Goal: Information Seeking & Learning: Learn about a topic

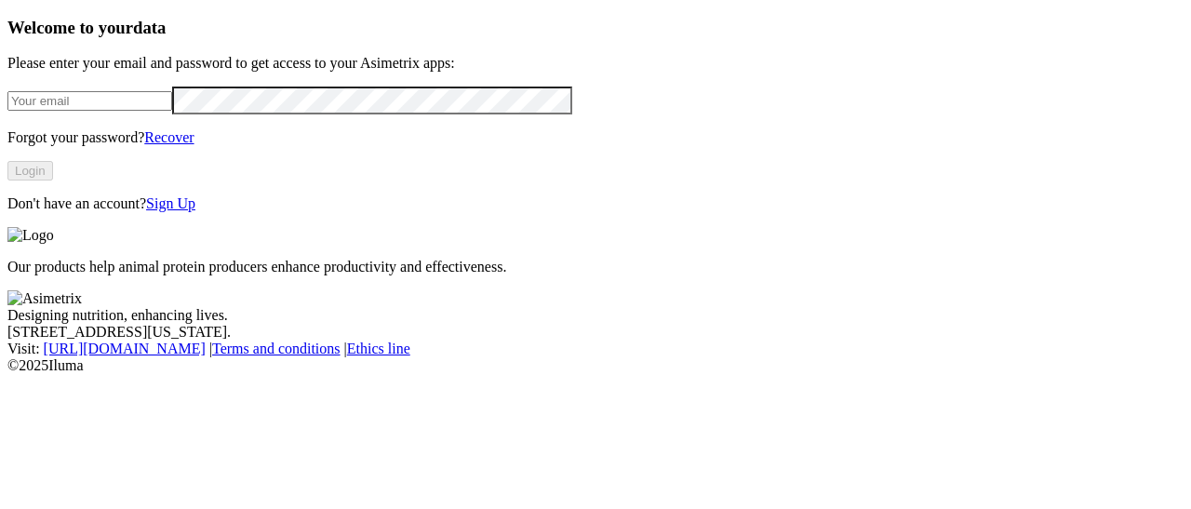
click at [123, 111] on input "email" at bounding box center [89, 101] width 165 height 20
click at [375, 212] on div "Welcome to your data Please enter your email and password to get access to your…" at bounding box center [595, 115] width 1176 height 195
click at [195, 211] on link "Sign Up" at bounding box center [170, 203] width 49 height 16
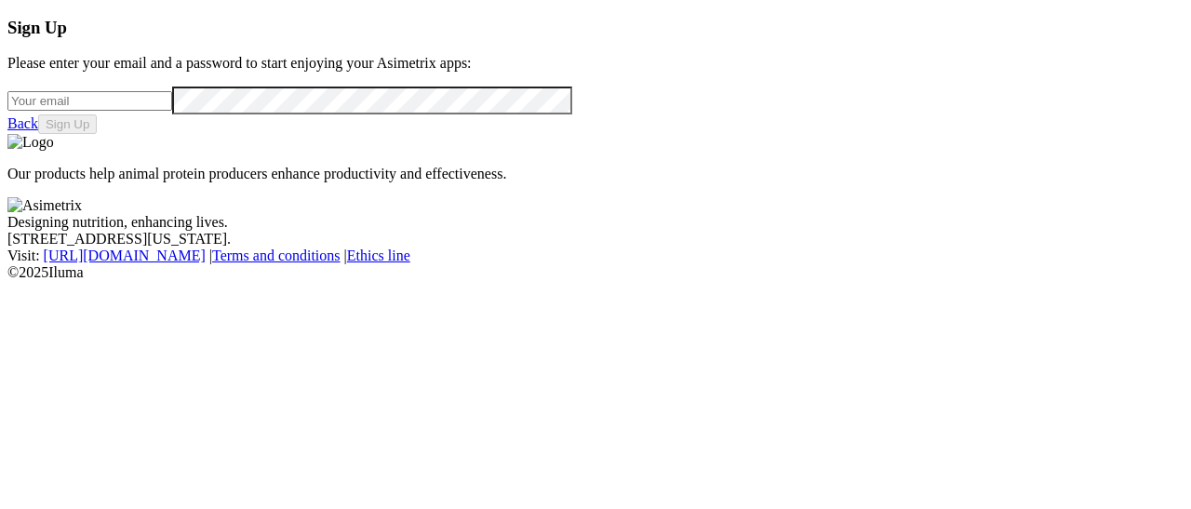
click at [99, 111] on input "email" at bounding box center [89, 101] width 165 height 20
type input "[PERSON_NAME][EMAIL_ADDRESS][PERSON_NAME][DOMAIN_NAME]"
click at [97, 134] on button "Sign Up" at bounding box center [67, 124] width 59 height 20
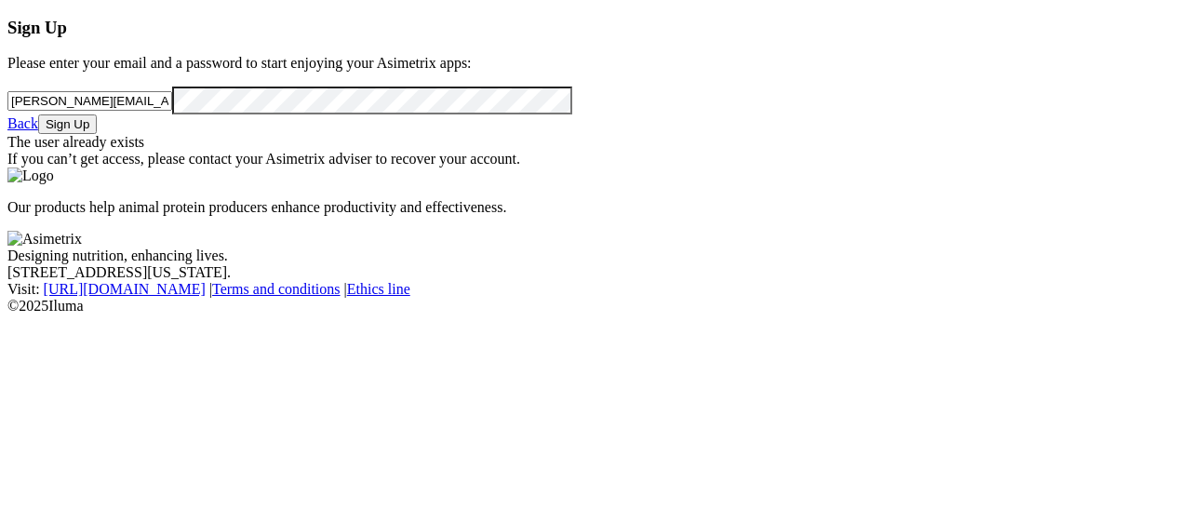
click at [38, 131] on link "Back" at bounding box center [22, 123] width 31 height 16
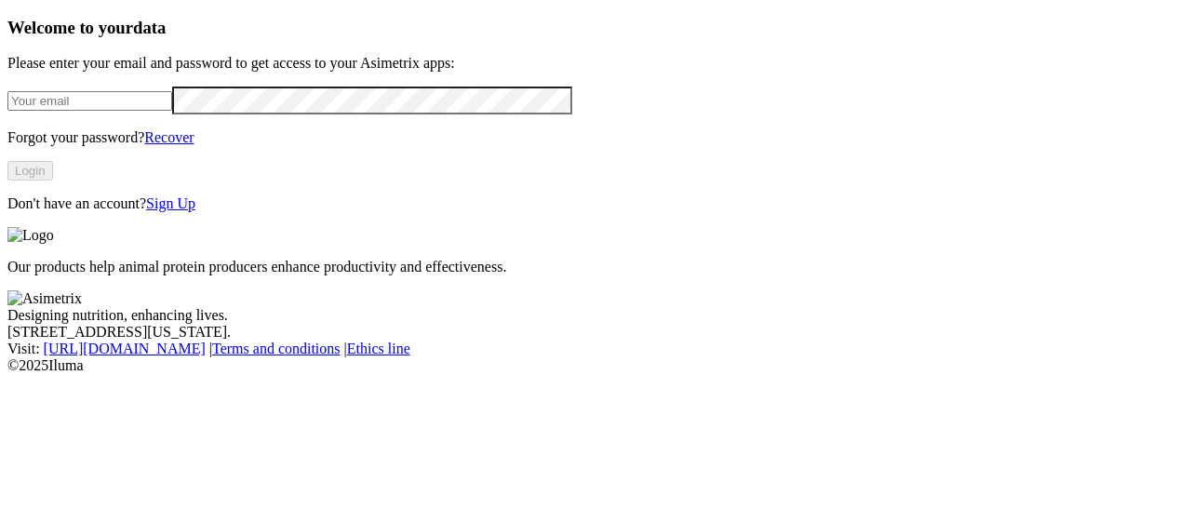
click at [172, 111] on input "email" at bounding box center [89, 101] width 165 height 20
click at [156, 111] on input "email" at bounding box center [89, 101] width 165 height 20
type input "karen.yepes@asimetrix.co"
click at [53, 181] on button "Login" at bounding box center [30, 171] width 46 height 20
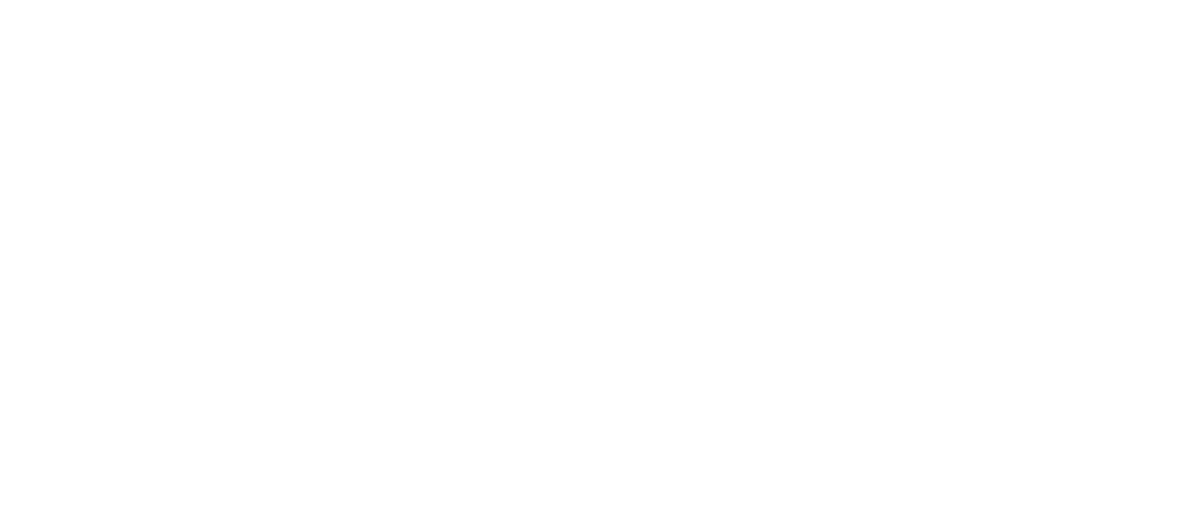
type input "poned"
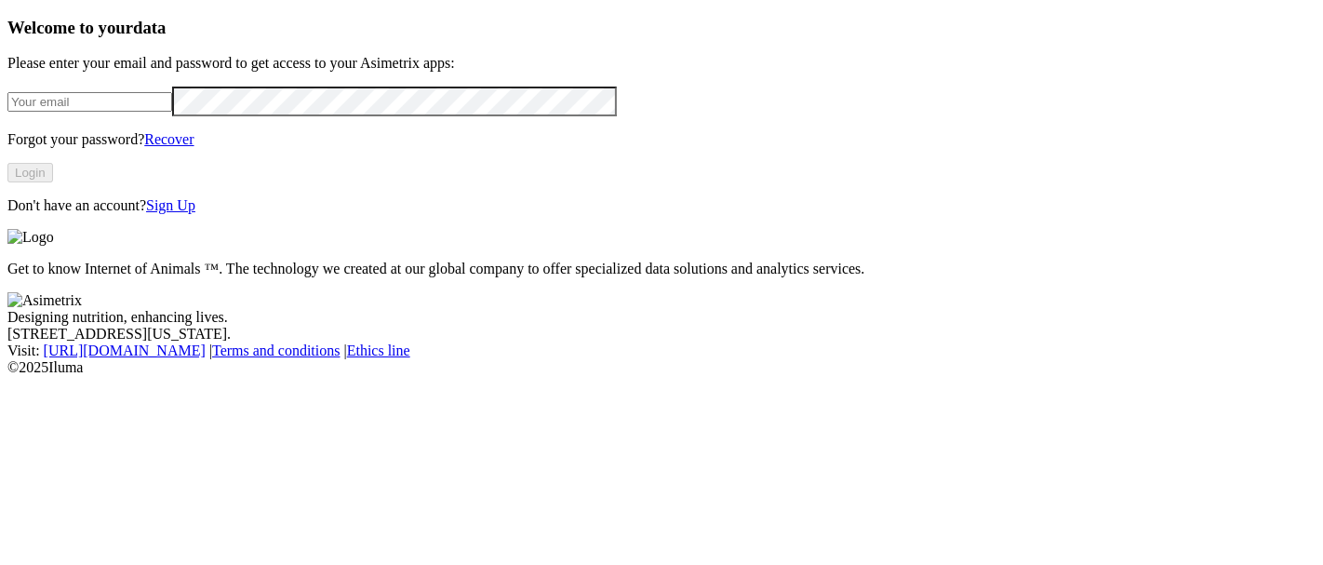
click at [194, 147] on link "Recover" at bounding box center [168, 139] width 49 height 16
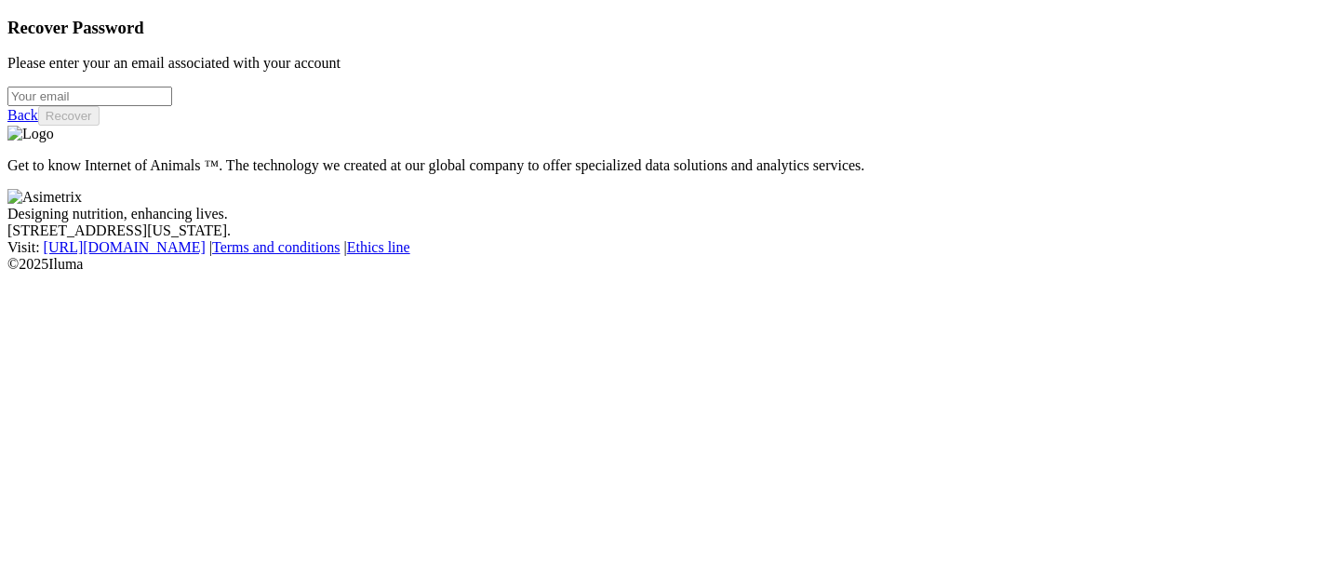
click at [170, 106] on div at bounding box center [661, 97] width 1309 height 20
click at [169, 106] on input "email" at bounding box center [89, 97] width 165 height 20
type input "tat"
click at [108, 126] on div "Back Recover" at bounding box center [661, 116] width 1309 height 20
click at [38, 123] on link "Back" at bounding box center [22, 115] width 31 height 16
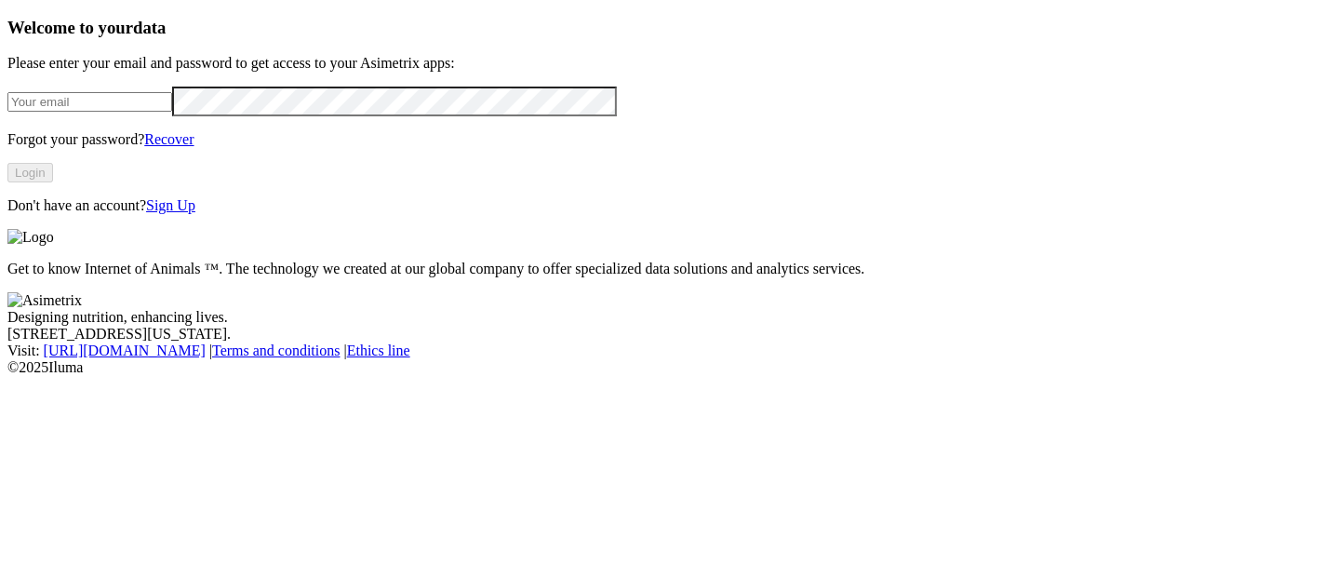
click at [172, 112] on input "email" at bounding box center [89, 102] width 165 height 20
type input "karen.yepes@asimetrix.co"
click at [53, 182] on button "Login" at bounding box center [30, 173] width 46 height 20
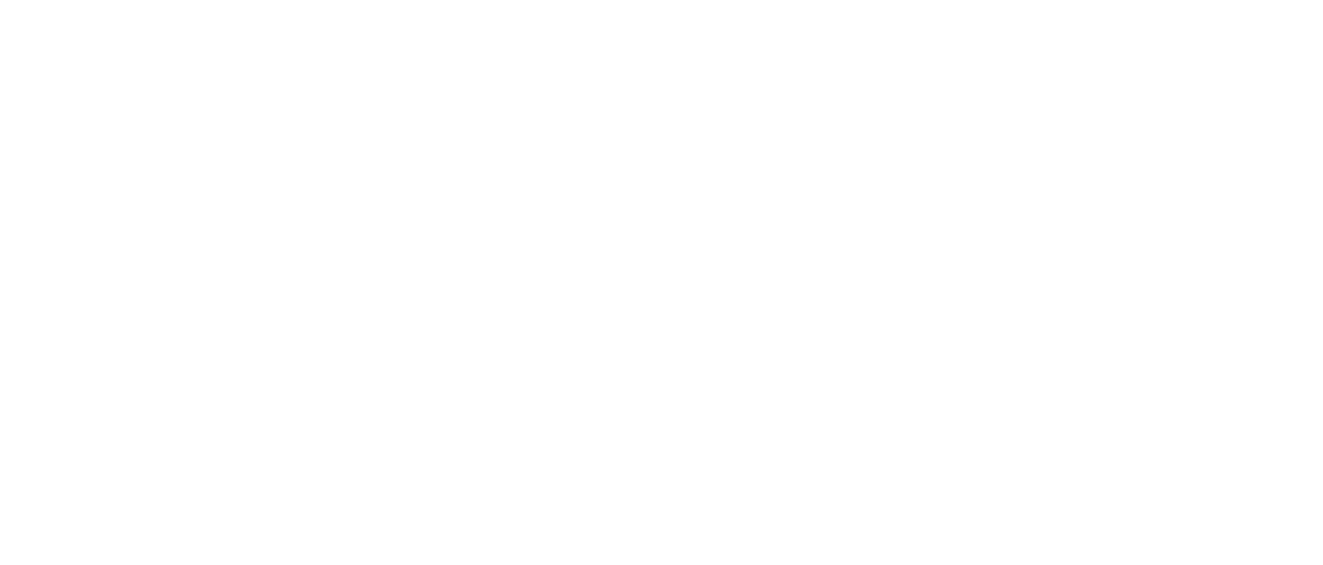
type input "consu"
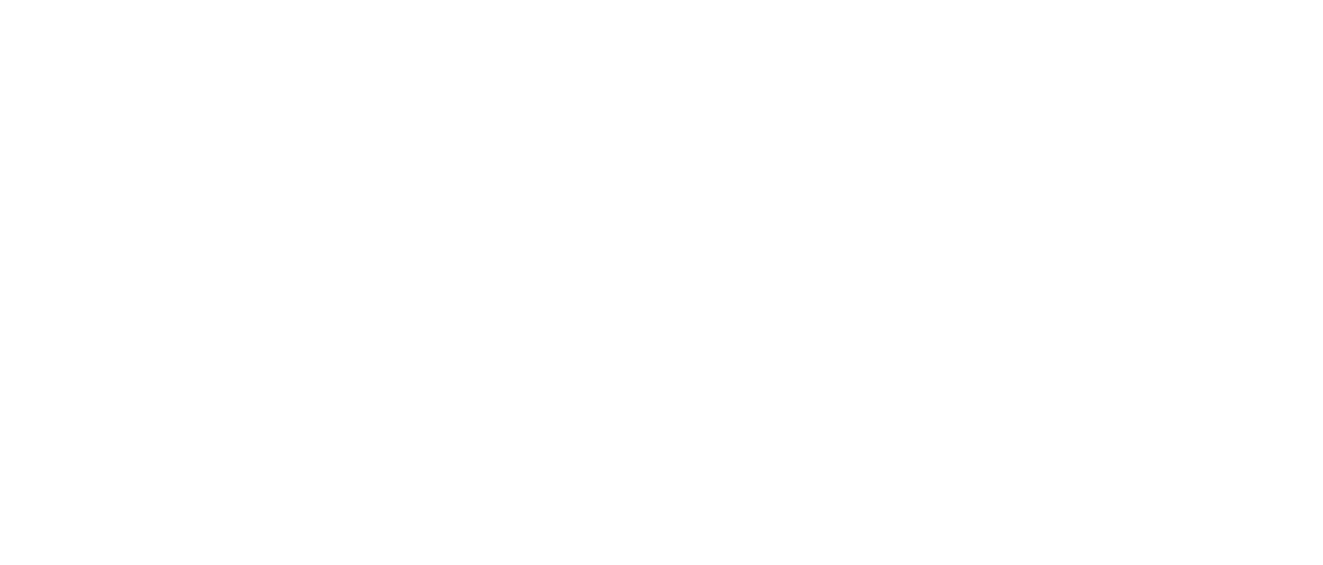
type input "elgua"
click at [900, 29] on div at bounding box center [668, 282] width 1323 height 565
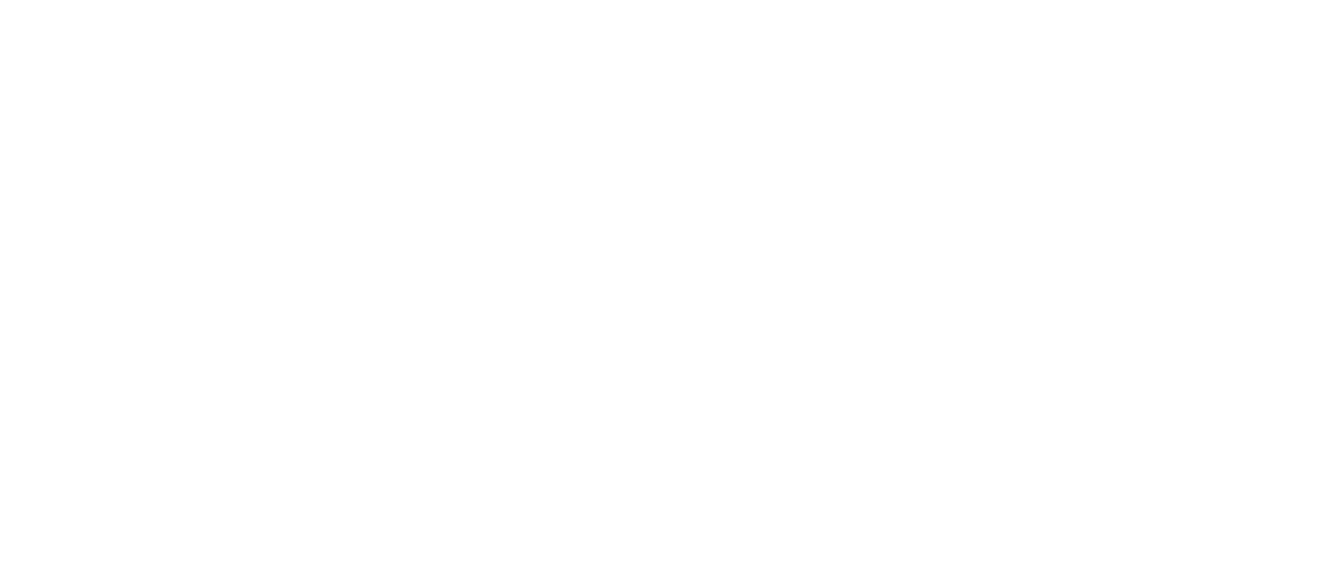
type input "elgu"
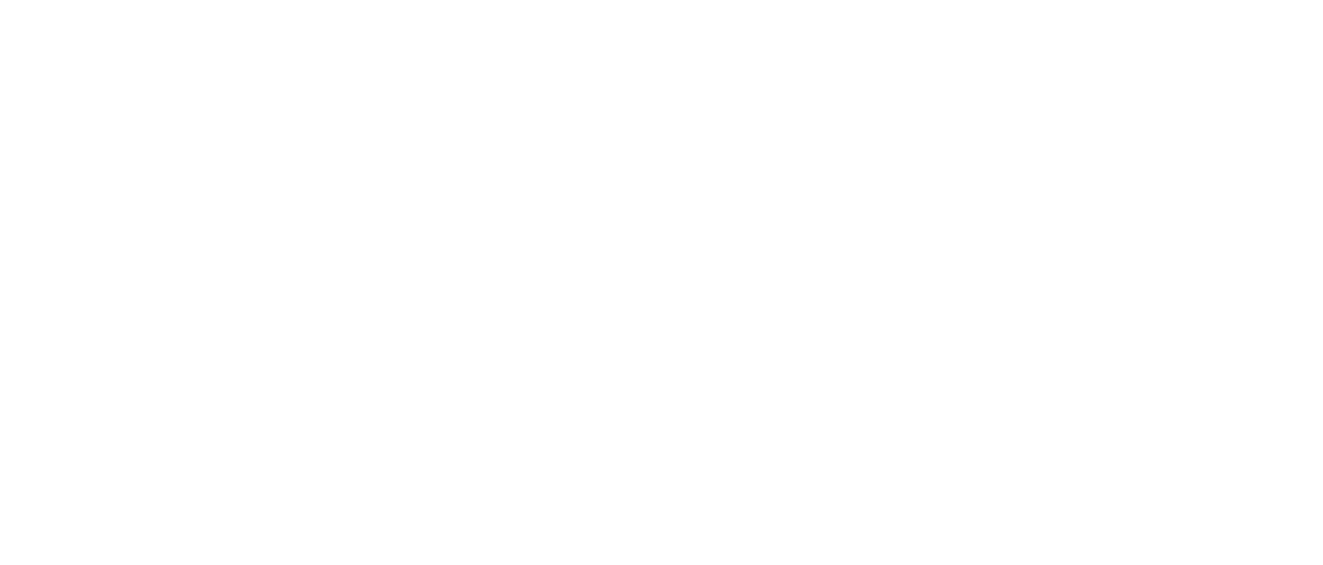
type input "tri"
